Goal: Information Seeking & Learning: Stay updated

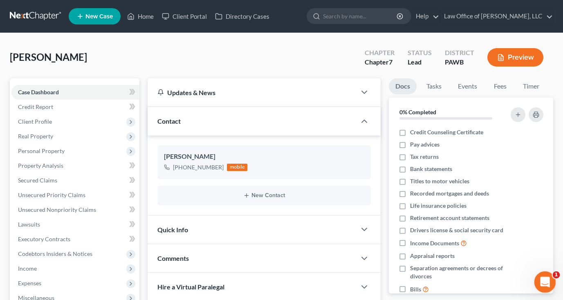
click at [542, 280] on icon "Open Intercom Messenger" at bounding box center [543, 281] width 13 height 13
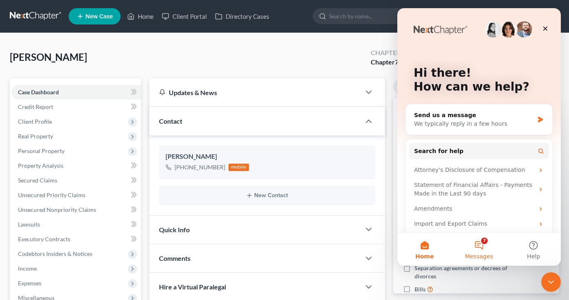
click at [482, 244] on button "7 Messages" at bounding box center [479, 249] width 54 height 33
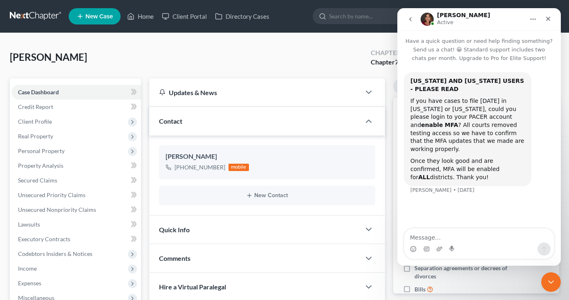
click at [412, 22] on icon "go back" at bounding box center [410, 19] width 7 height 7
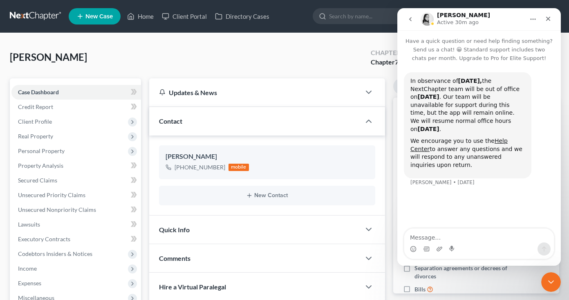
click at [408, 18] on icon "go back" at bounding box center [410, 19] width 7 height 7
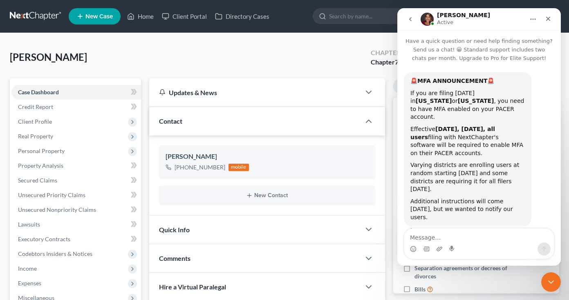
click at [411, 19] on icon "go back" at bounding box center [410, 19] width 7 height 7
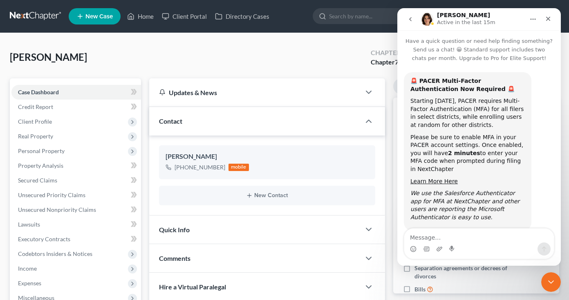
scroll to position [15, 0]
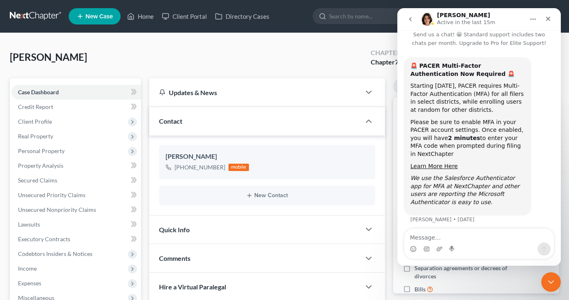
click at [411, 21] on icon "go back" at bounding box center [410, 19] width 2 height 4
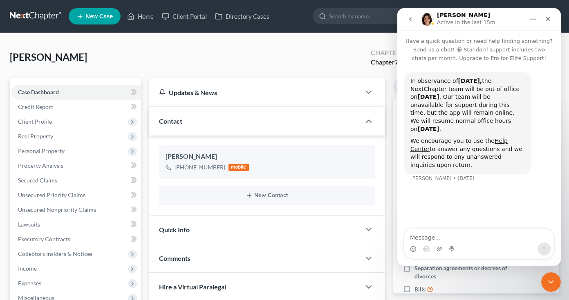
click at [411, 18] on icon "go back" at bounding box center [410, 19] width 2 height 4
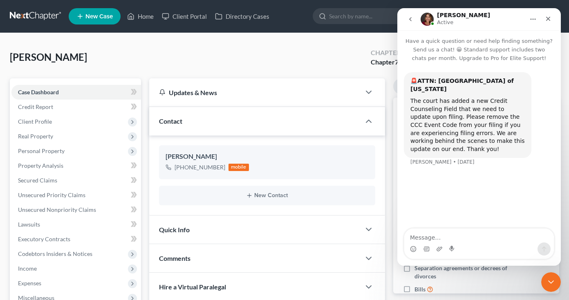
click at [410, 19] on icon "go back" at bounding box center [410, 19] width 2 height 4
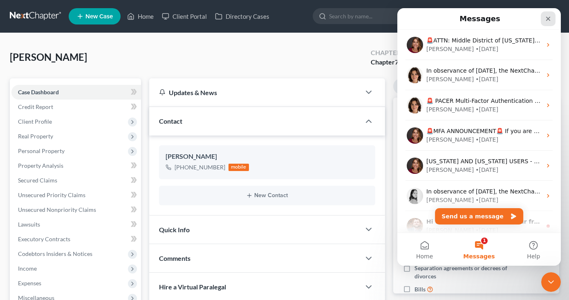
click at [547, 20] on icon "Close" at bounding box center [548, 19] width 4 height 4
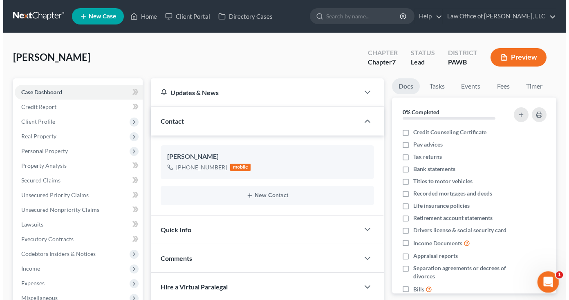
click at [553, 284] on div "Open Intercom Messenger" at bounding box center [546, 281] width 27 height 27
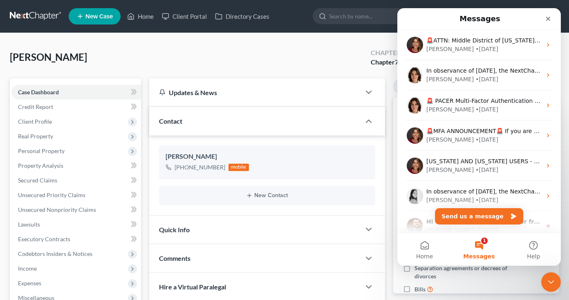
click at [479, 243] on button "1 Messages" at bounding box center [479, 249] width 54 height 33
click at [484, 238] on button "1 Messages" at bounding box center [479, 249] width 54 height 33
click at [547, 18] on icon "Close" at bounding box center [548, 19] width 4 height 4
